Goal: Information Seeking & Learning: Learn about a topic

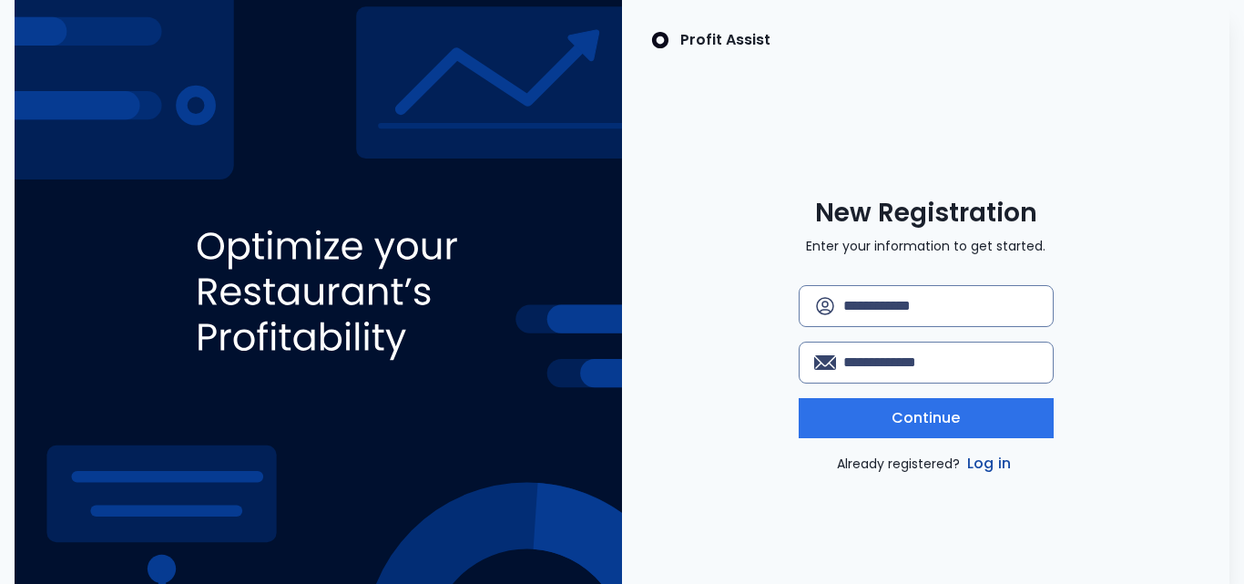
click at [978, 469] on link "Log in" at bounding box center [989, 464] width 51 height 22
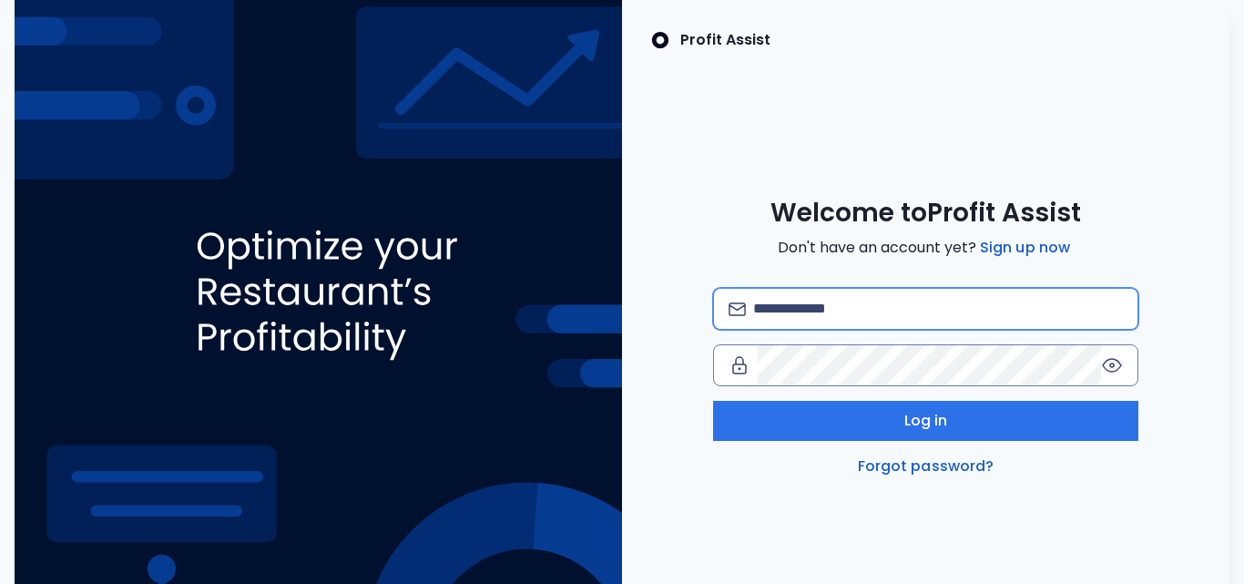
click at [786, 302] on input "email" at bounding box center [938, 309] width 370 height 40
type input "**********"
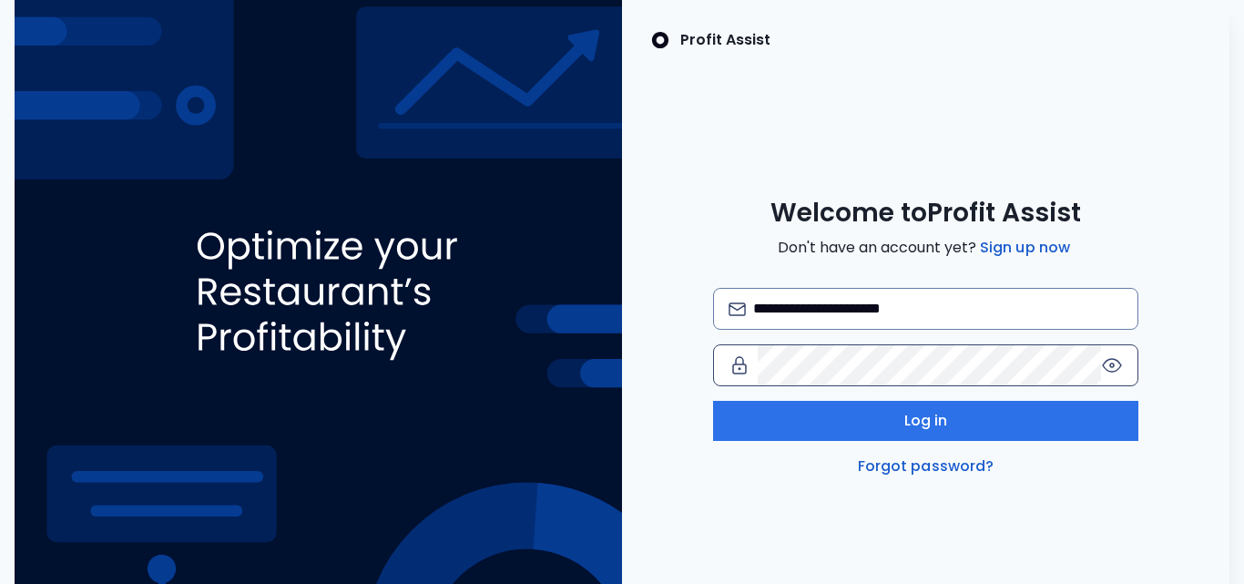
click at [1111, 368] on icon at bounding box center [1112, 365] width 22 height 22
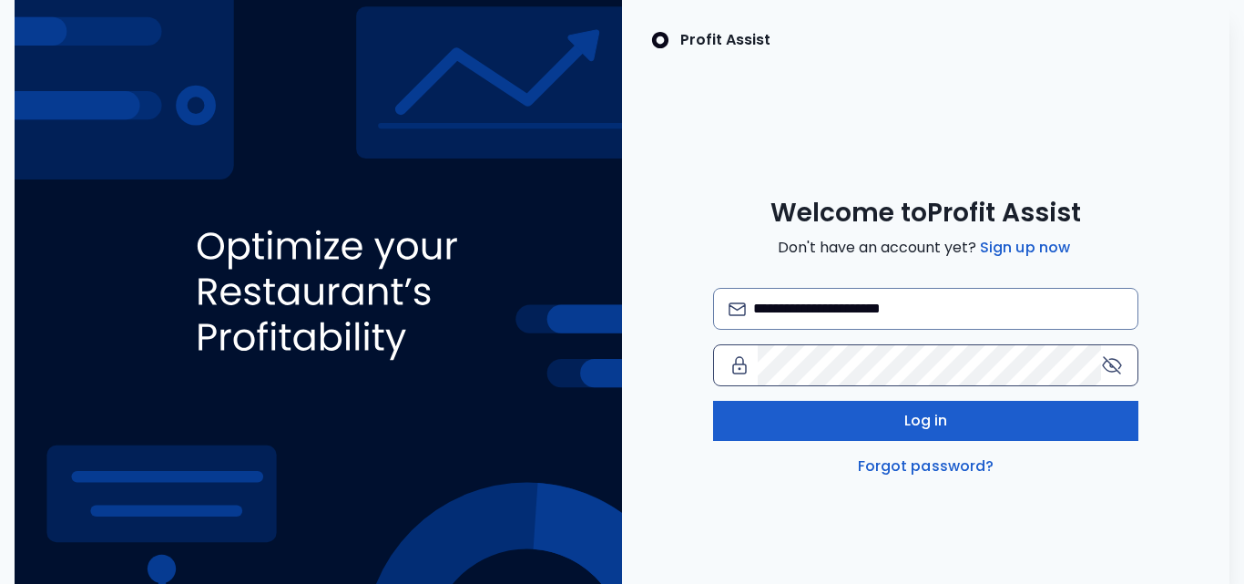
click at [905, 429] on span "Log in" at bounding box center [927, 421] width 44 height 22
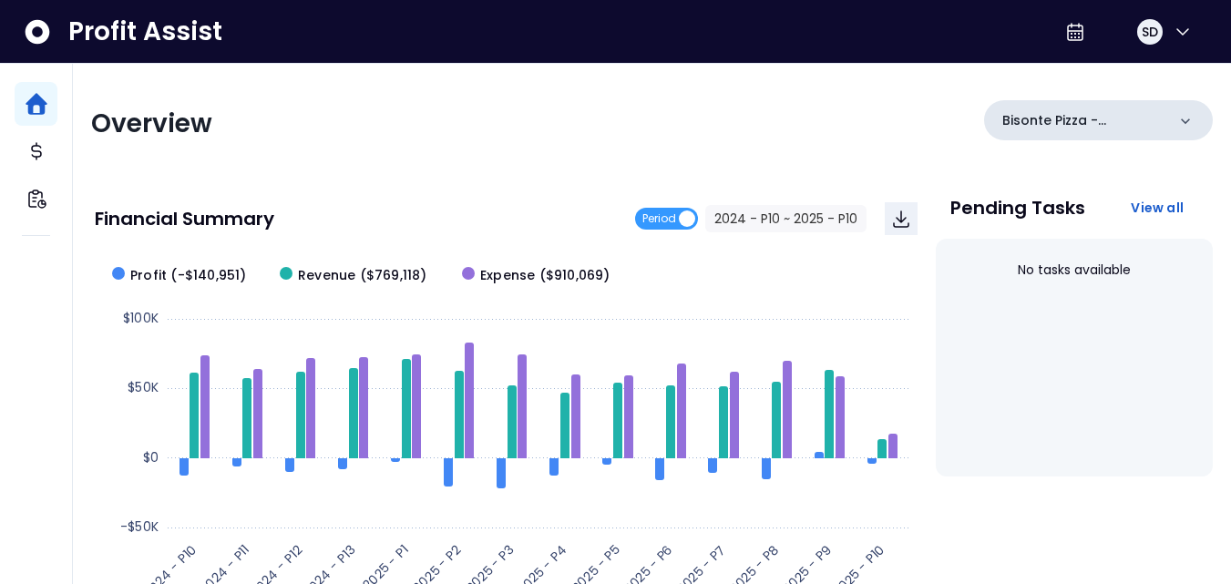
click at [1191, 119] on icon at bounding box center [1185, 121] width 18 height 18
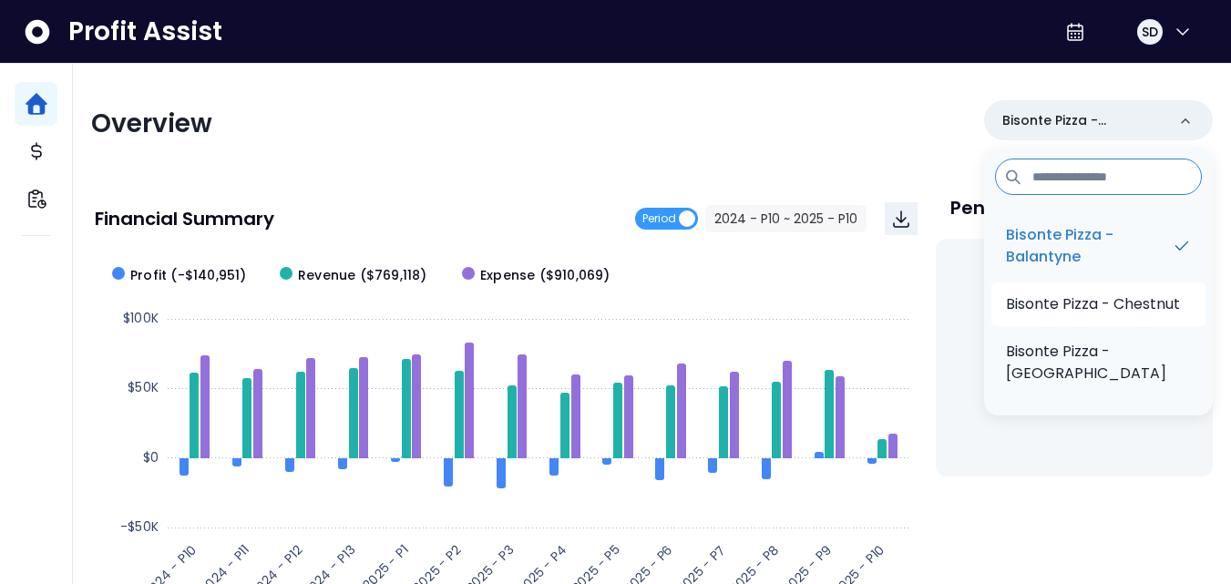
click at [1093, 316] on li "Bisonte Pizza - Chestnut" at bounding box center [1098, 304] width 214 height 44
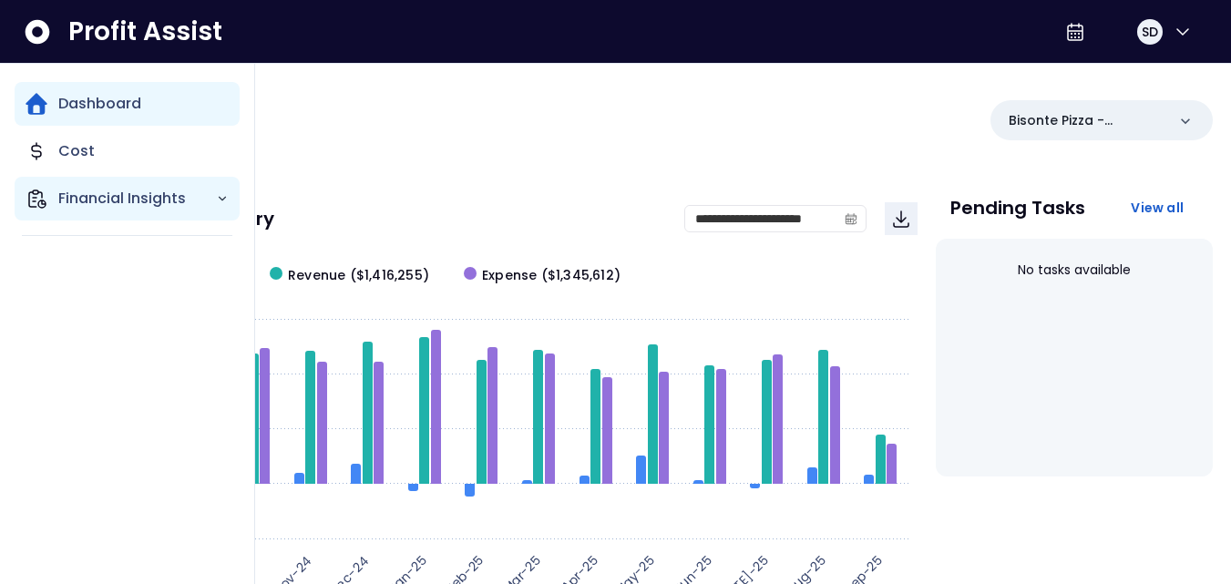
click at [120, 197] on p "Financial Insights" at bounding box center [137, 199] width 158 height 22
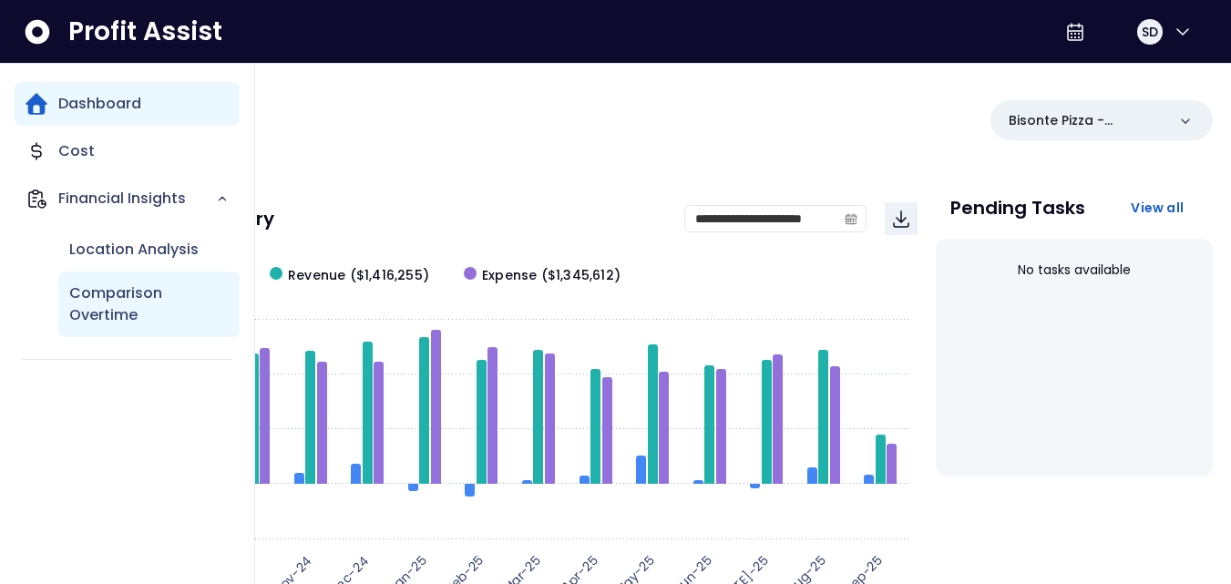
click at [123, 292] on p "Comparison Overtime" at bounding box center [148, 304] width 159 height 44
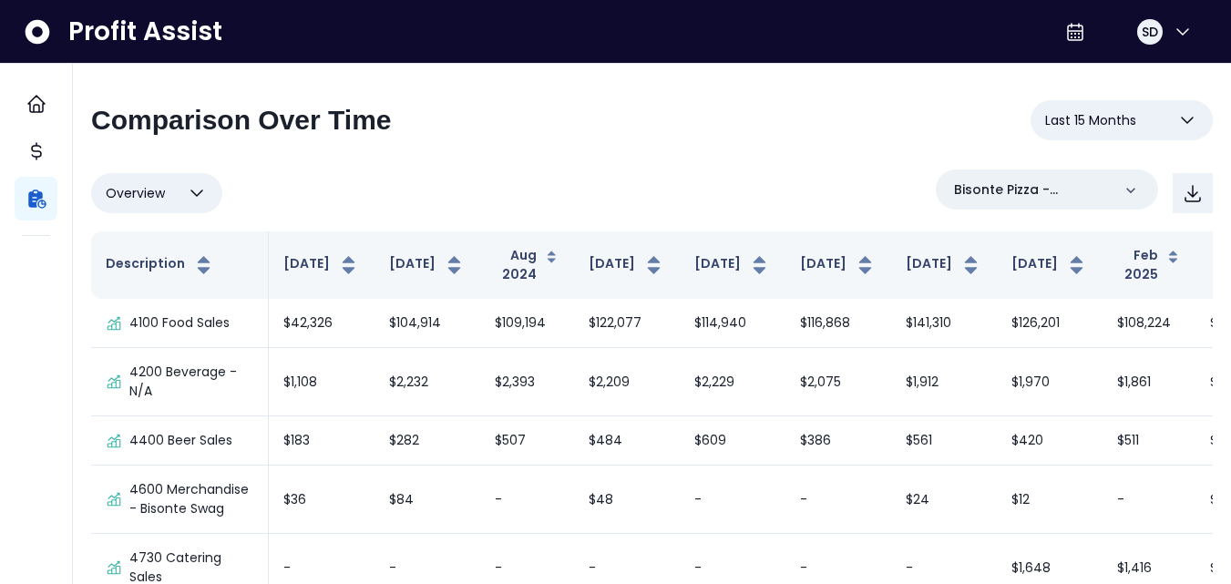
click at [1188, 108] on button "Last 15 Months" at bounding box center [1121, 120] width 182 height 40
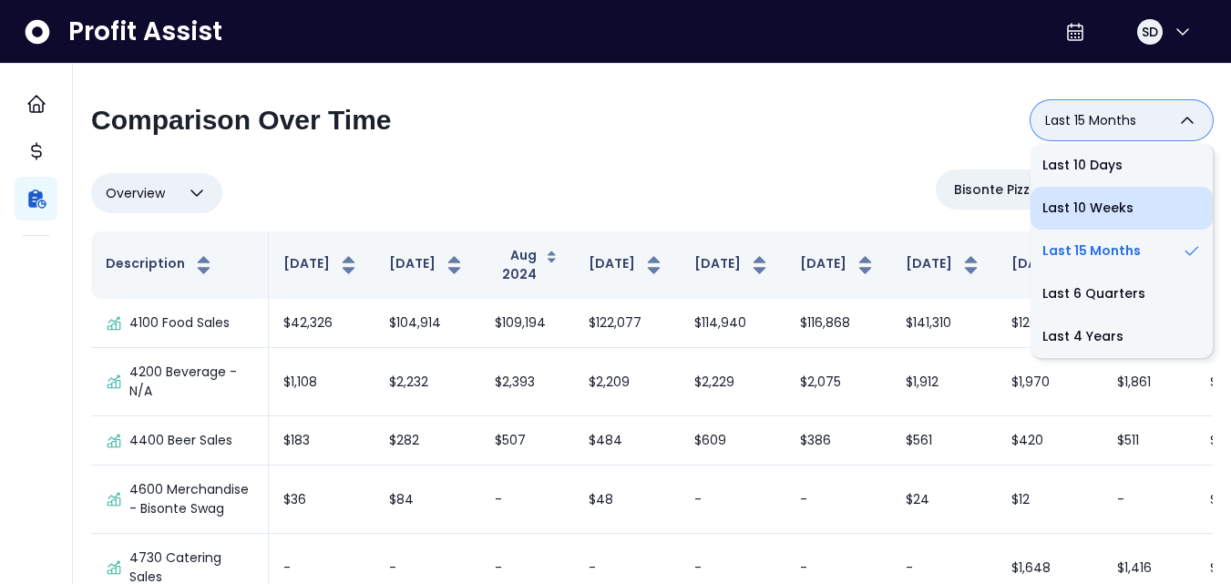
click at [1084, 206] on li "Last 10 Weeks" at bounding box center [1121, 208] width 182 height 43
type input "**********"
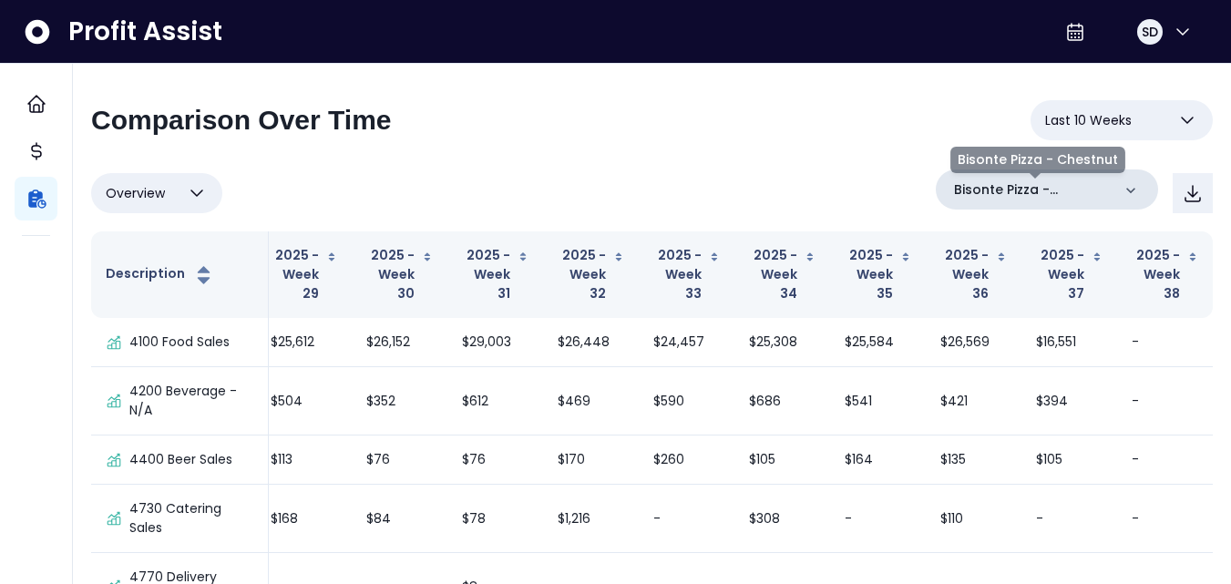
click at [1072, 188] on p "Bisonte Pizza - Chestnut" at bounding box center [1032, 189] width 157 height 19
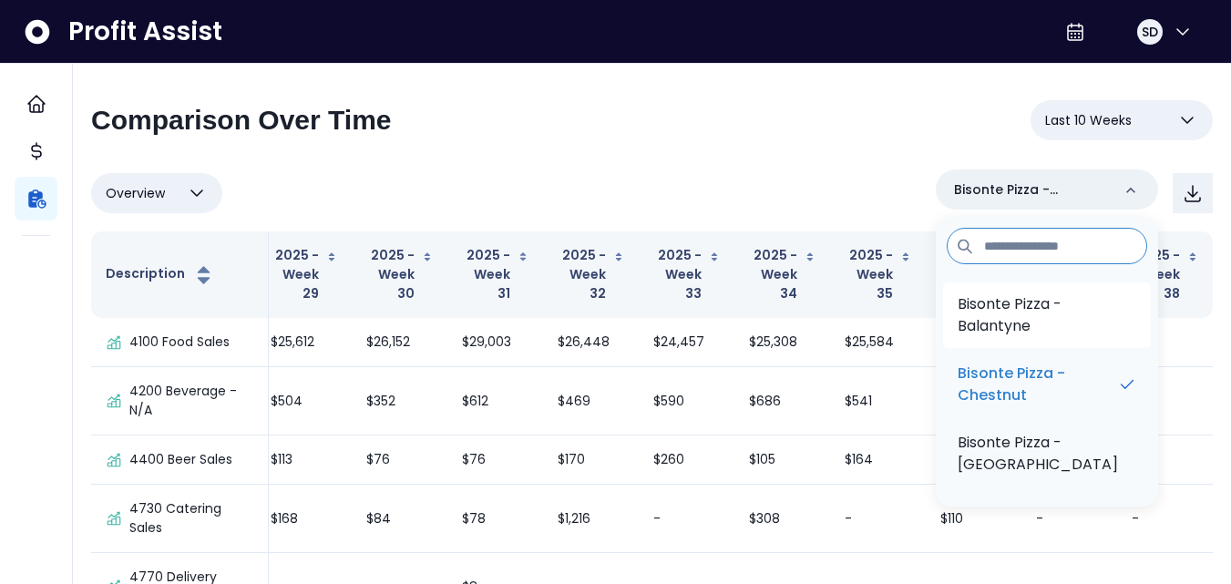
click at [1005, 328] on p "Bisonte Pizza - Balantyne" at bounding box center [1046, 315] width 179 height 44
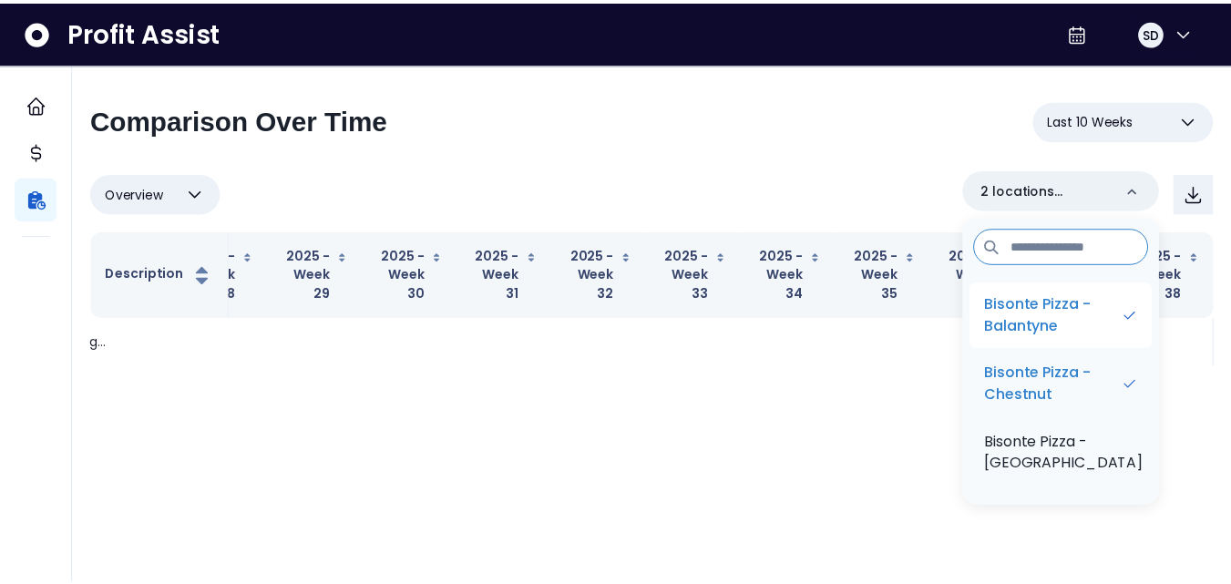
scroll to position [0, 49]
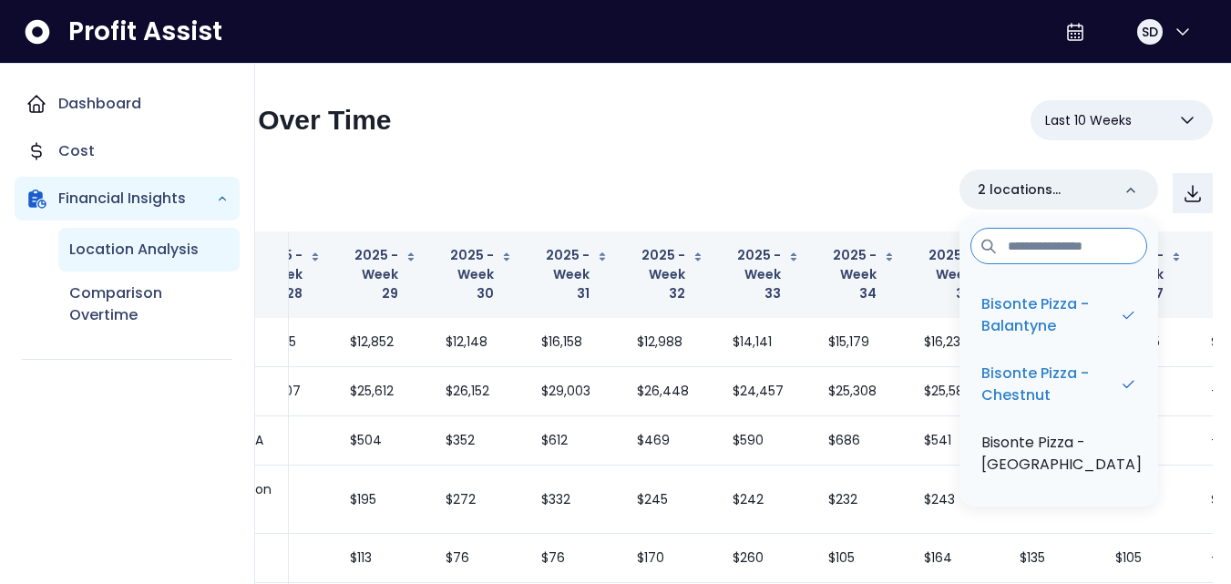
click at [101, 254] on p "Location Analysis" at bounding box center [133, 250] width 129 height 22
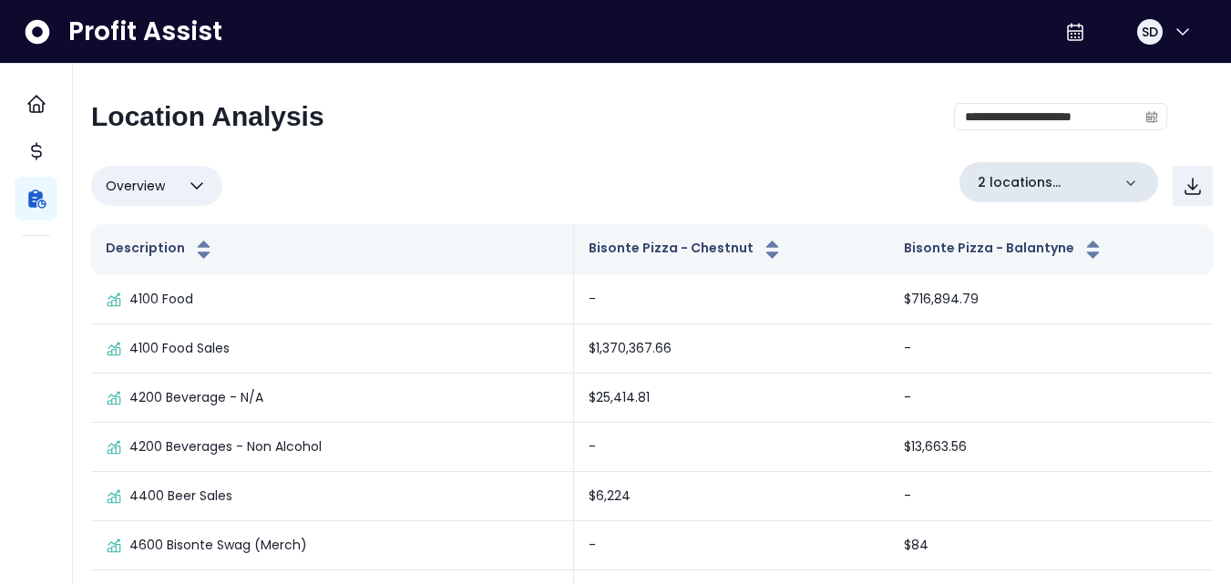
click at [1127, 179] on icon at bounding box center [1130, 183] width 18 height 18
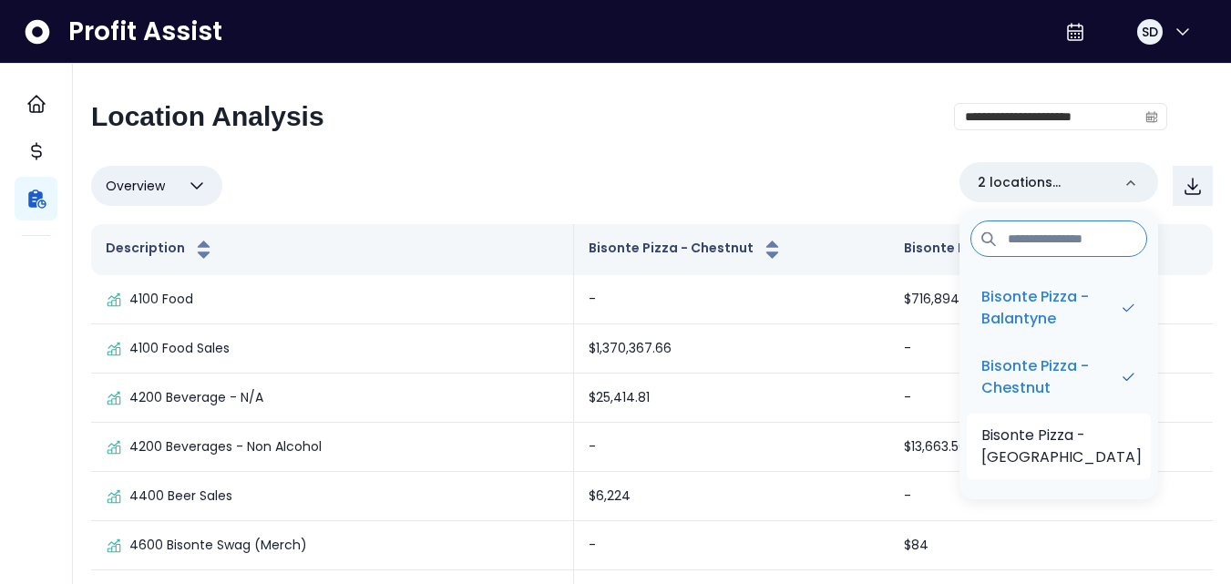
click at [1115, 447] on p "Bisonte Pizza - [GEOGRAPHIC_DATA]" at bounding box center [1061, 447] width 160 height 44
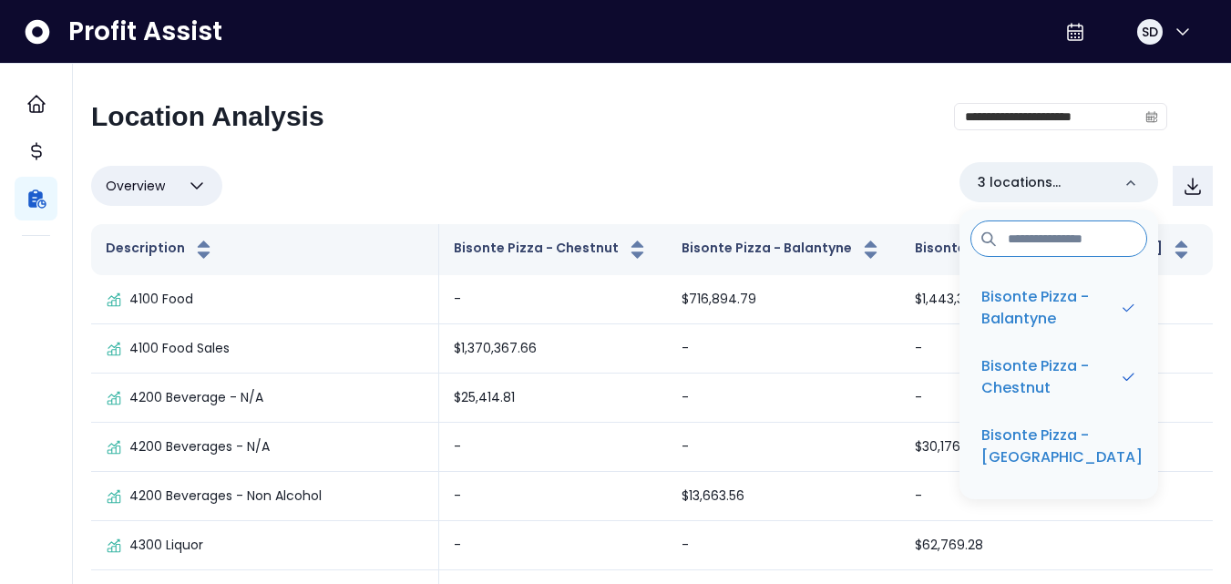
click at [849, 147] on div "**********" at bounding box center [629, 123] width 1076 height 47
